Goal: Entertainment & Leisure: Consume media (video, audio)

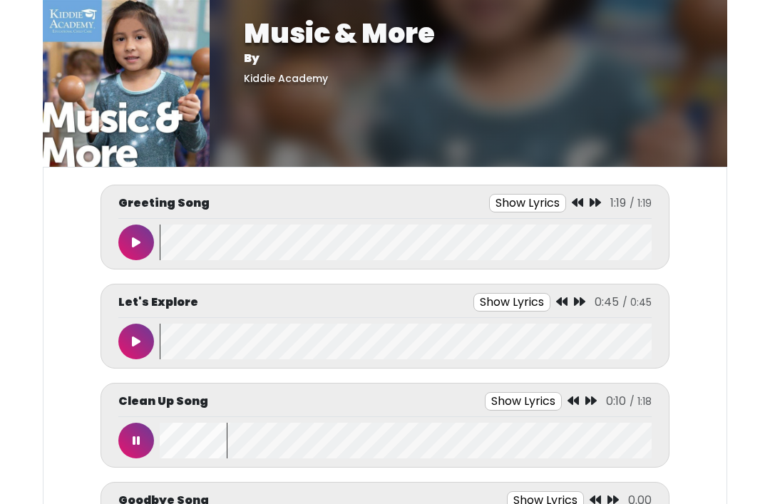
click at [123, 459] on div "Clean Up Song Show Lyrics 0:10 / 1:18" at bounding box center [384, 425] width 569 height 85
click at [142, 435] on button at bounding box center [136, 441] width 36 height 36
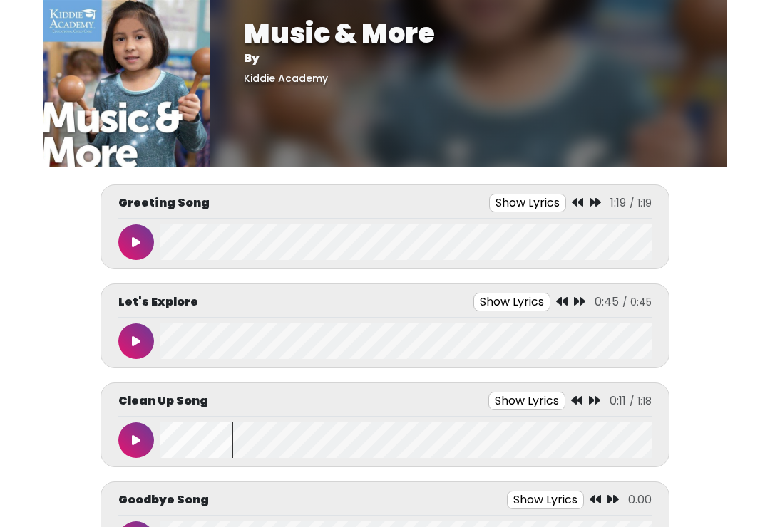
click at [164, 446] on wave at bounding box center [406, 441] width 492 height 36
click at [135, 439] on icon at bounding box center [136, 440] width 9 height 11
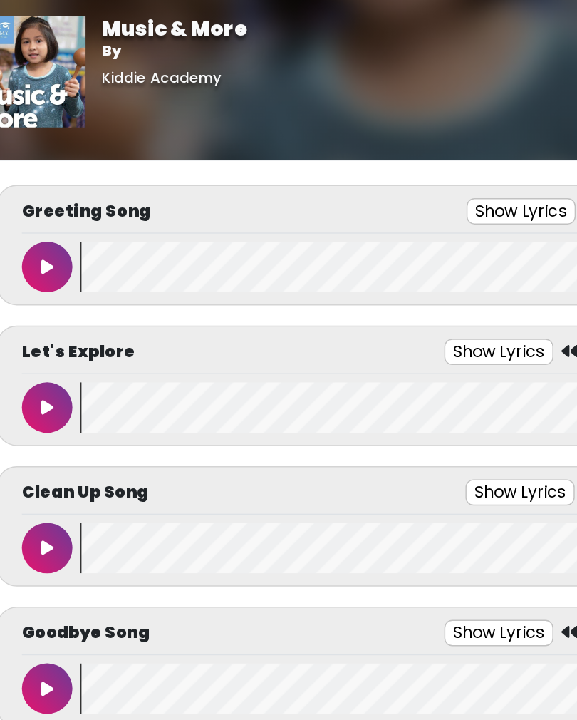
click at [64, 186] on icon at bounding box center [68, 187] width 9 height 11
click at [65, 190] on icon at bounding box center [68, 187] width 7 height 11
click at [51, 191] on button at bounding box center [69, 188] width 36 height 36
click at [51, 378] on button at bounding box center [69, 386] width 36 height 36
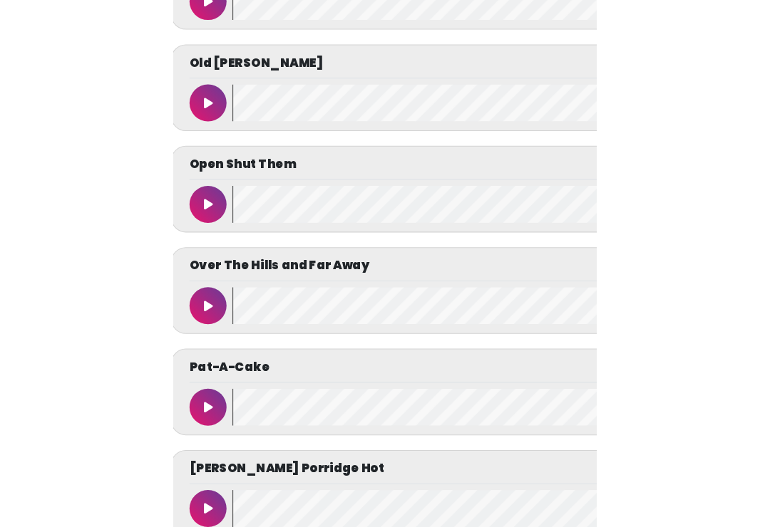
scroll to position [5010, 0]
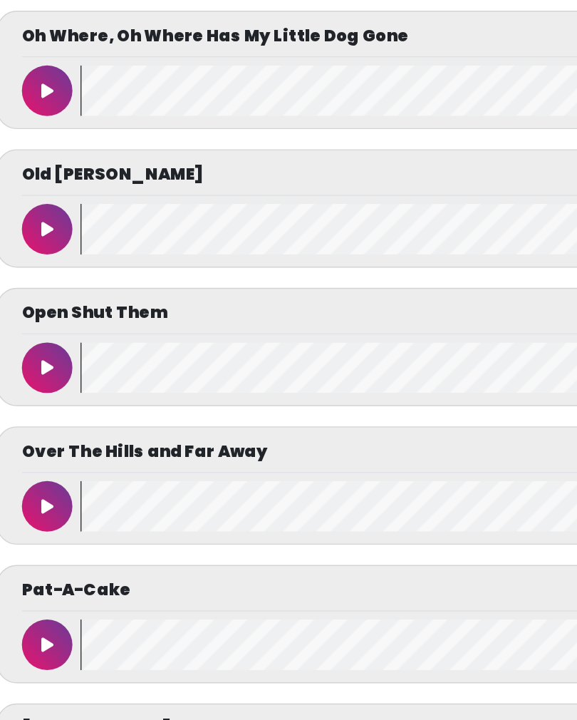
click at [51, 180] on button at bounding box center [69, 162] width 36 height 36
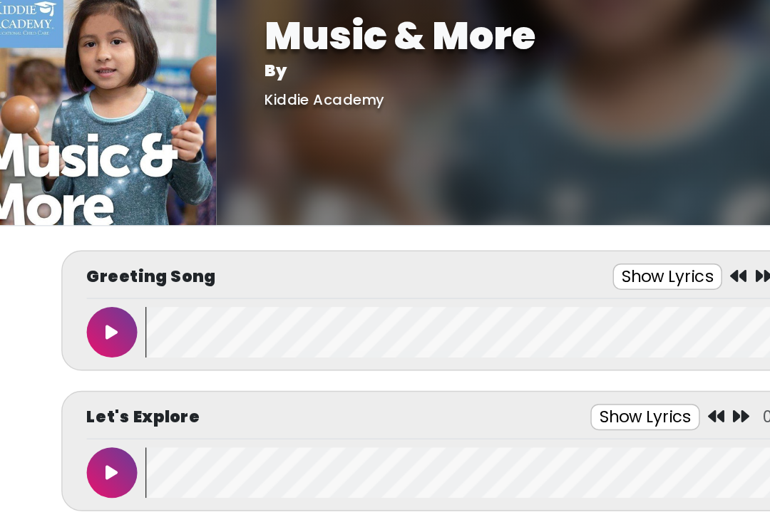
scroll to position [0, 0]
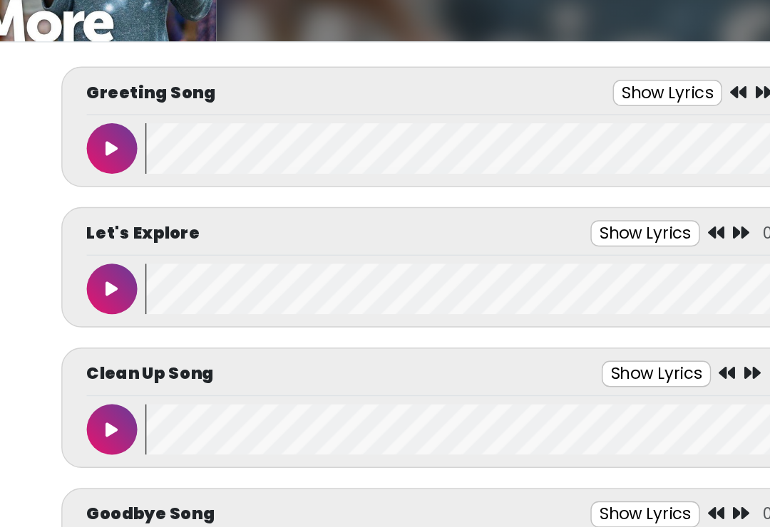
click at [118, 423] on button at bounding box center [136, 441] width 36 height 36
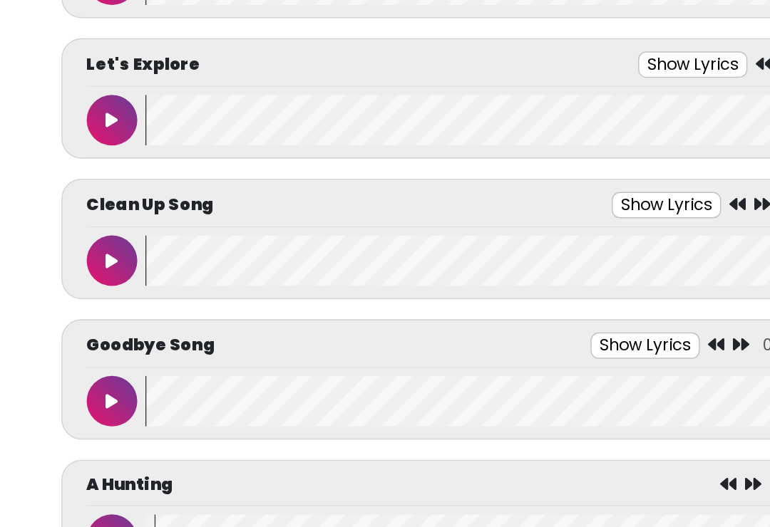
scroll to position [187, 0]
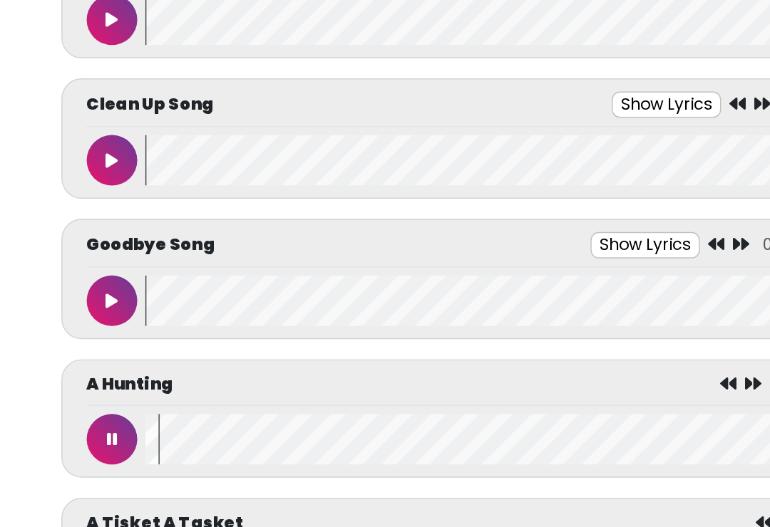
click at [118, 432] on button at bounding box center [136, 450] width 36 height 36
